Goal: Find contact information: Find contact information

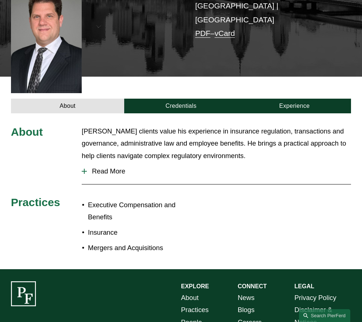
scroll to position [173, 0]
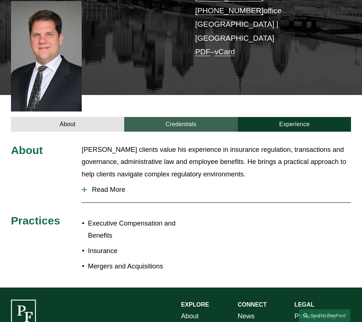
click at [204, 117] on link "Credentials" at bounding box center [181, 124] width 114 height 15
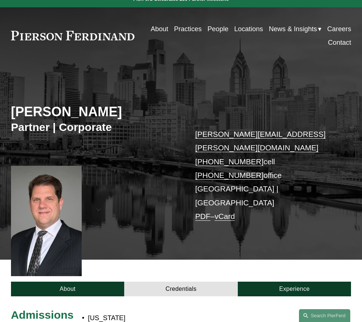
scroll to position [0, 0]
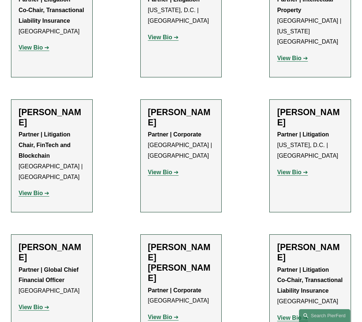
scroll to position [469, 0]
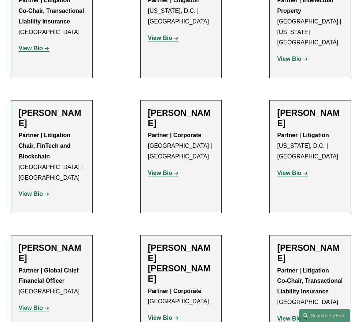
click at [167, 315] on strong "View Bio" at bounding box center [160, 318] width 24 height 6
click at [168, 170] on strong "View Bio" at bounding box center [160, 173] width 24 height 6
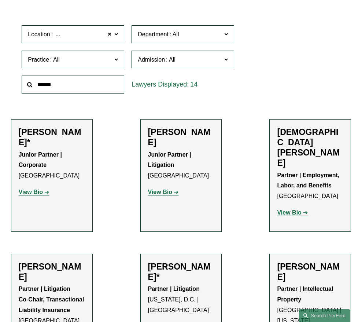
scroll to position [176, 0]
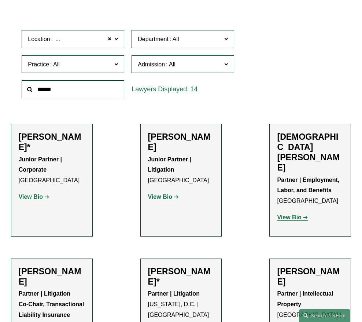
click at [42, 198] on strong "View Bio" at bounding box center [31, 197] width 24 height 6
click at [167, 198] on strong "View Bio" at bounding box center [160, 197] width 24 height 6
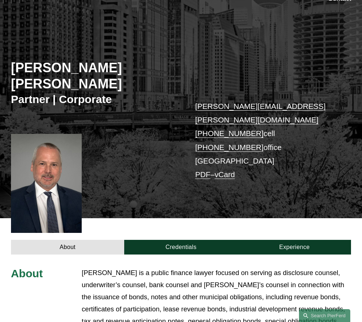
scroll to position [52, 0]
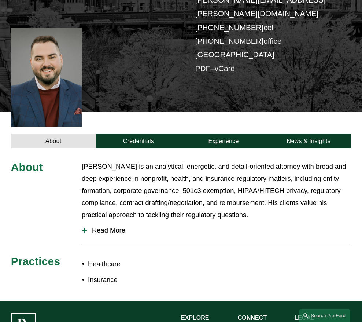
scroll to position [143, 0]
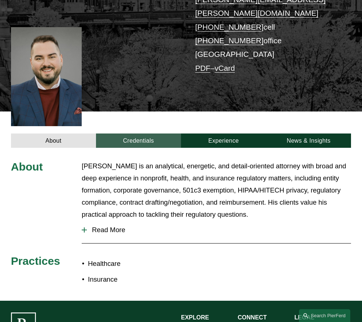
click at [160, 133] on link "Credentials" at bounding box center [138, 140] width 85 height 15
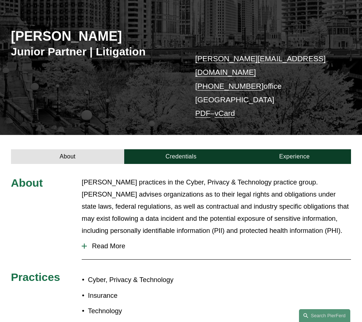
scroll to position [85, 0]
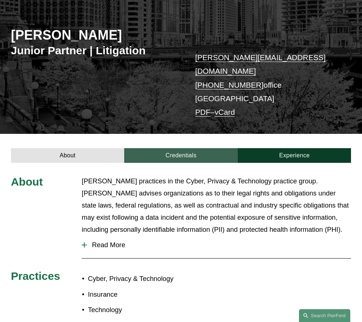
click at [176, 148] on link "Credentials" at bounding box center [181, 155] width 114 height 15
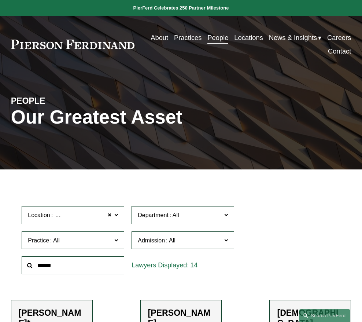
scroll to position [176, 0]
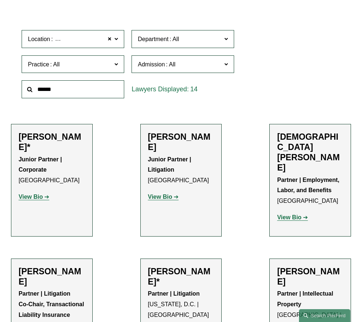
click at [294, 214] on strong "View Bio" at bounding box center [289, 217] width 24 height 6
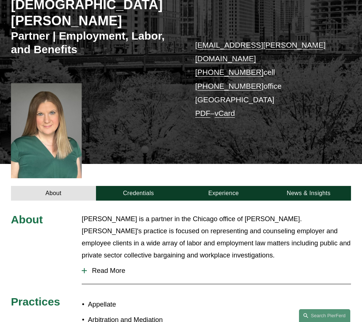
scroll to position [116, 0]
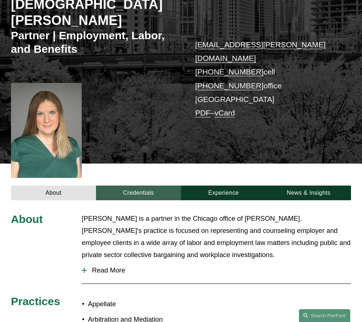
click at [131, 186] on link "Credentials" at bounding box center [138, 193] width 85 height 15
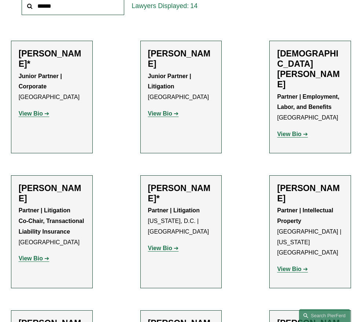
scroll to position [261, 0]
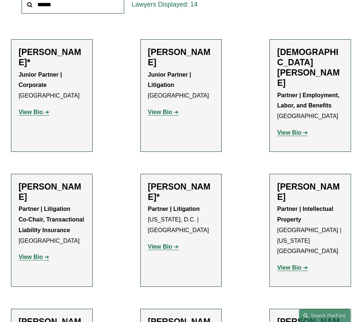
click at [36, 254] on strong "View Bio" at bounding box center [31, 257] width 24 height 6
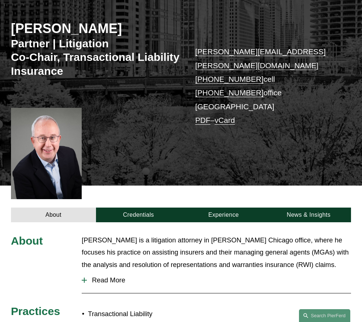
scroll to position [110, 0]
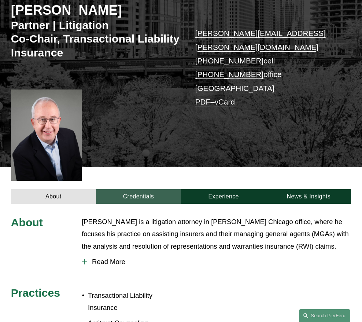
click at [129, 189] on link "Credentials" at bounding box center [138, 196] width 85 height 15
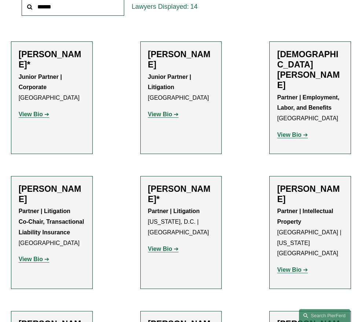
scroll to position [261, 0]
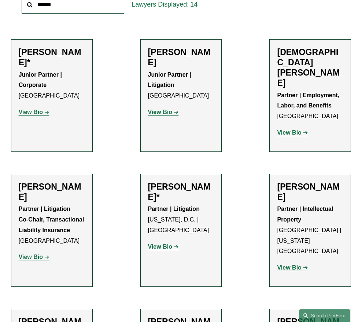
click at [157, 244] on strong "View Bio" at bounding box center [160, 247] width 24 height 6
click at [292, 264] on strong "View Bio" at bounding box center [289, 267] width 24 height 6
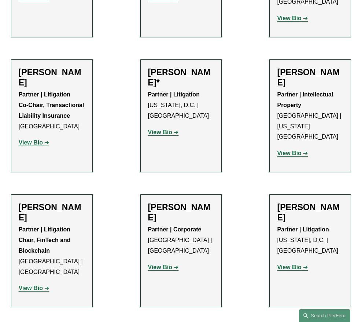
scroll to position [376, 0]
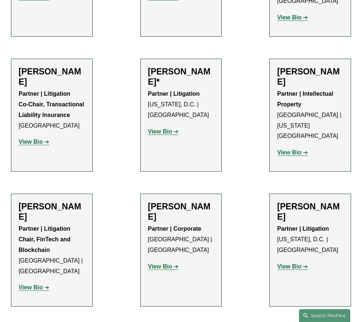
click at [25, 282] on p "View Bio" at bounding box center [52, 287] width 66 height 11
click at [26, 284] on strong "View Bio" at bounding box center [31, 287] width 24 height 6
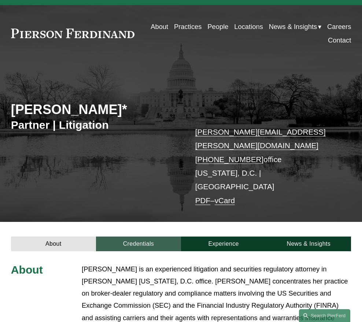
click at [146, 237] on link "Credentials" at bounding box center [138, 244] width 85 height 15
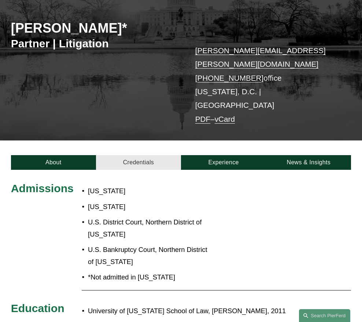
scroll to position [95, 0]
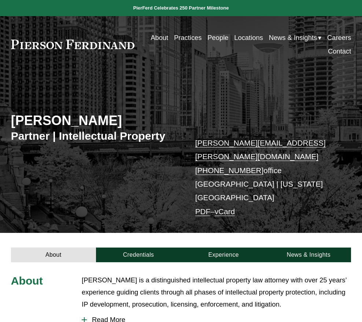
scroll to position [116, 0]
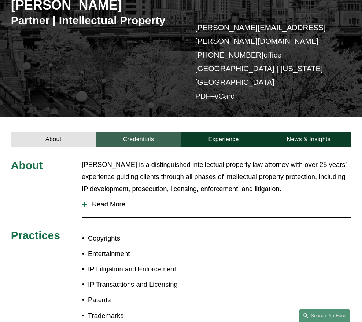
click at [132, 132] on link "Credentials" at bounding box center [138, 139] width 85 height 15
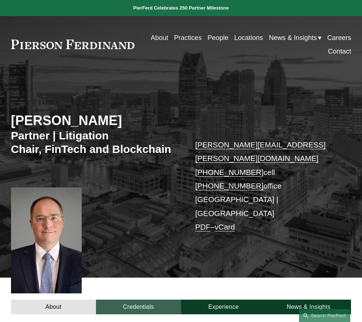
click at [140, 300] on link "Credentials" at bounding box center [138, 307] width 85 height 15
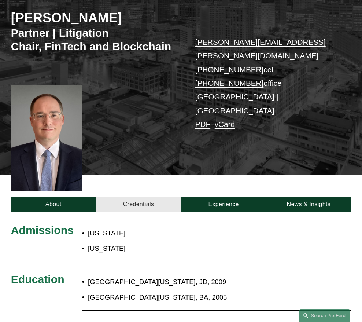
scroll to position [102, 0]
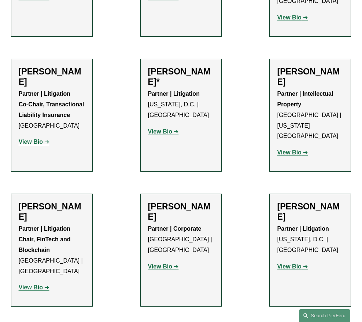
scroll to position [376, 0]
click at [168, 263] on strong "View Bio" at bounding box center [160, 266] width 24 height 6
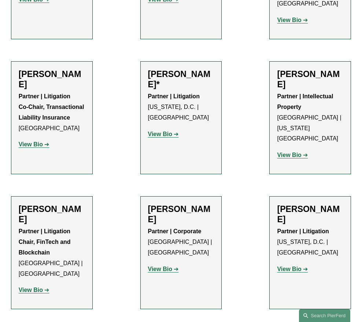
scroll to position [376, 0]
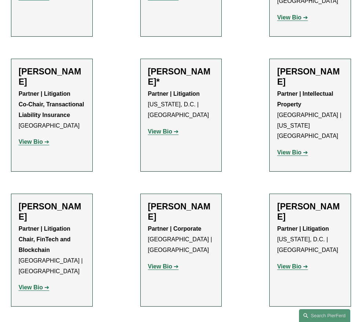
click at [300, 263] on strong "View Bio" at bounding box center [289, 266] width 24 height 6
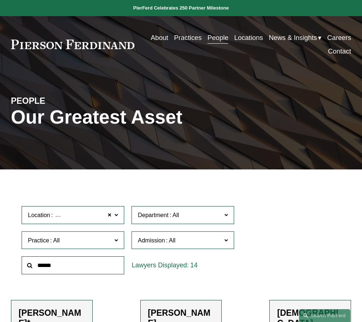
click at [205, 222] on label "Department" at bounding box center [183, 215] width 103 height 18
click at [89, 220] on span "Location Chicago" at bounding box center [70, 215] width 84 height 10
click at [0, 0] on link "All" at bounding box center [0, 0] width 0 height 0
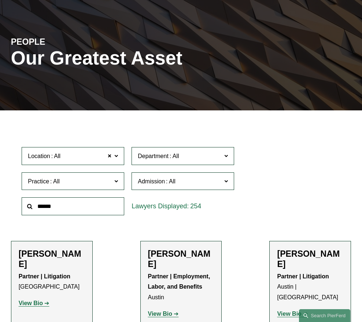
scroll to position [89, 0]
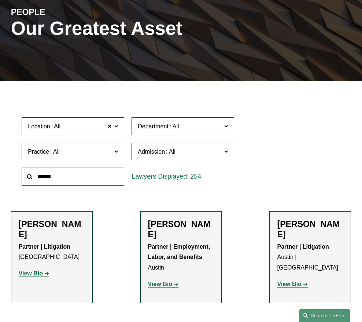
click at [204, 155] on span "Admission" at bounding box center [180, 152] width 84 height 10
click at [0, 0] on link "Illinois" at bounding box center [0, 0] width 0 height 0
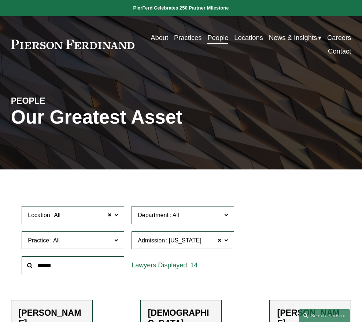
click at [188, 243] on span "Admission Illinois" at bounding box center [180, 240] width 84 height 10
click at [0, 0] on link "All" at bounding box center [0, 0] width 0 height 0
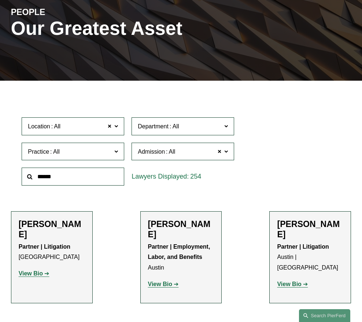
scroll to position [130, 0]
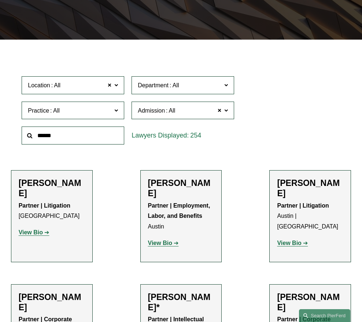
click at [105, 138] on input "text" at bounding box center [73, 136] width 103 height 18
type input "****"
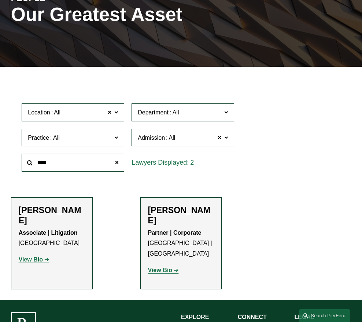
scroll to position [103, 0]
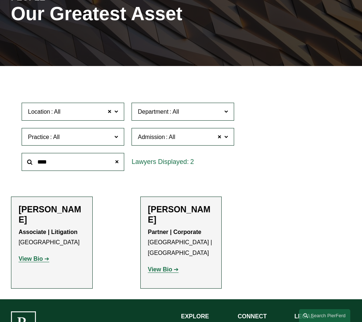
click at [168, 264] on p "View Bio" at bounding box center [181, 269] width 66 height 11
click at [168, 266] on strong "View Bio" at bounding box center [160, 269] width 24 height 6
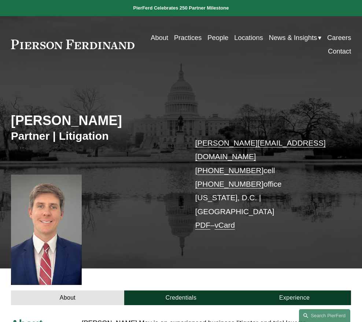
click at [290, 226] on div "Matthew May Partner | Litigation matthew.may@pierferd.com +1.410.370.5102 cell …" at bounding box center [181, 175] width 362 height 185
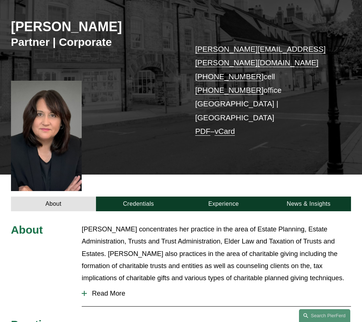
scroll to position [95, 0]
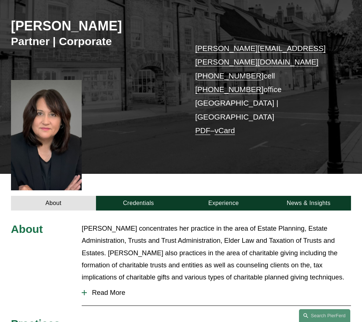
click at [232, 126] on link "vCard" at bounding box center [225, 130] width 20 height 8
